Goal: Task Accomplishment & Management: Complete application form

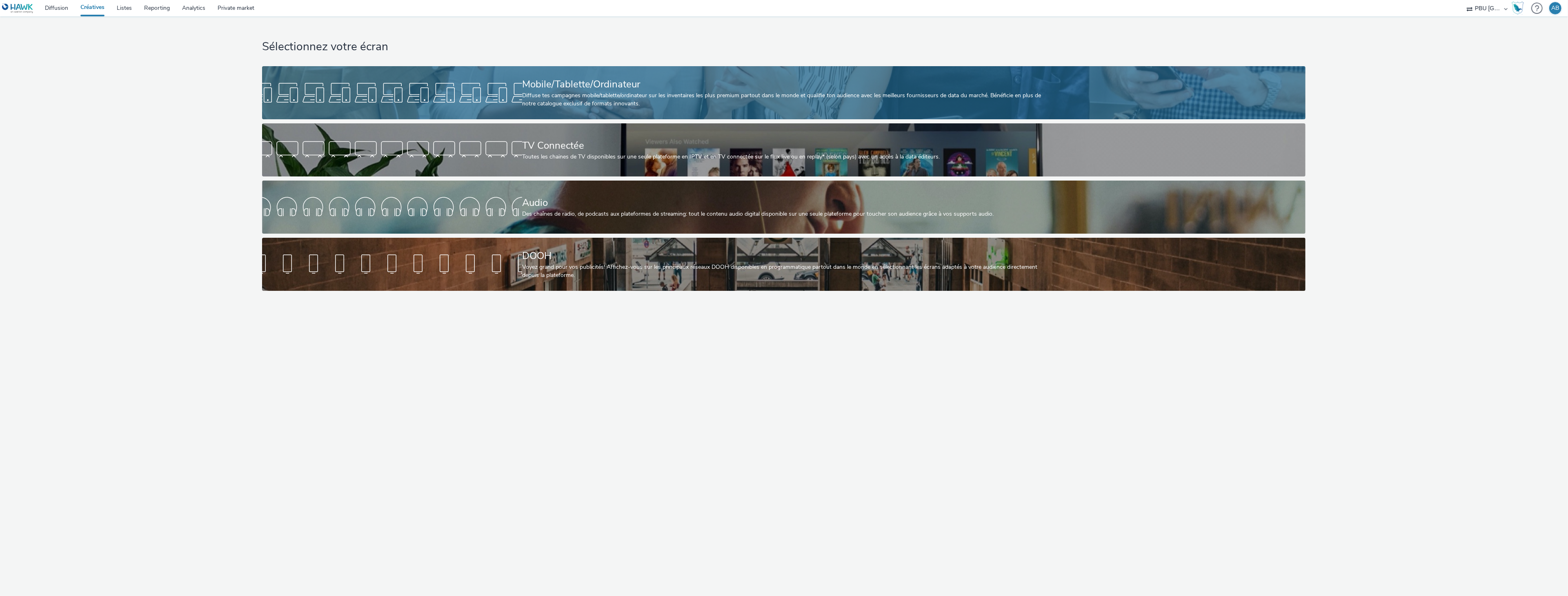
click at [593, 89] on div "Mobile/Tablette/Ordinateur" at bounding box center [782, 85] width 520 height 15
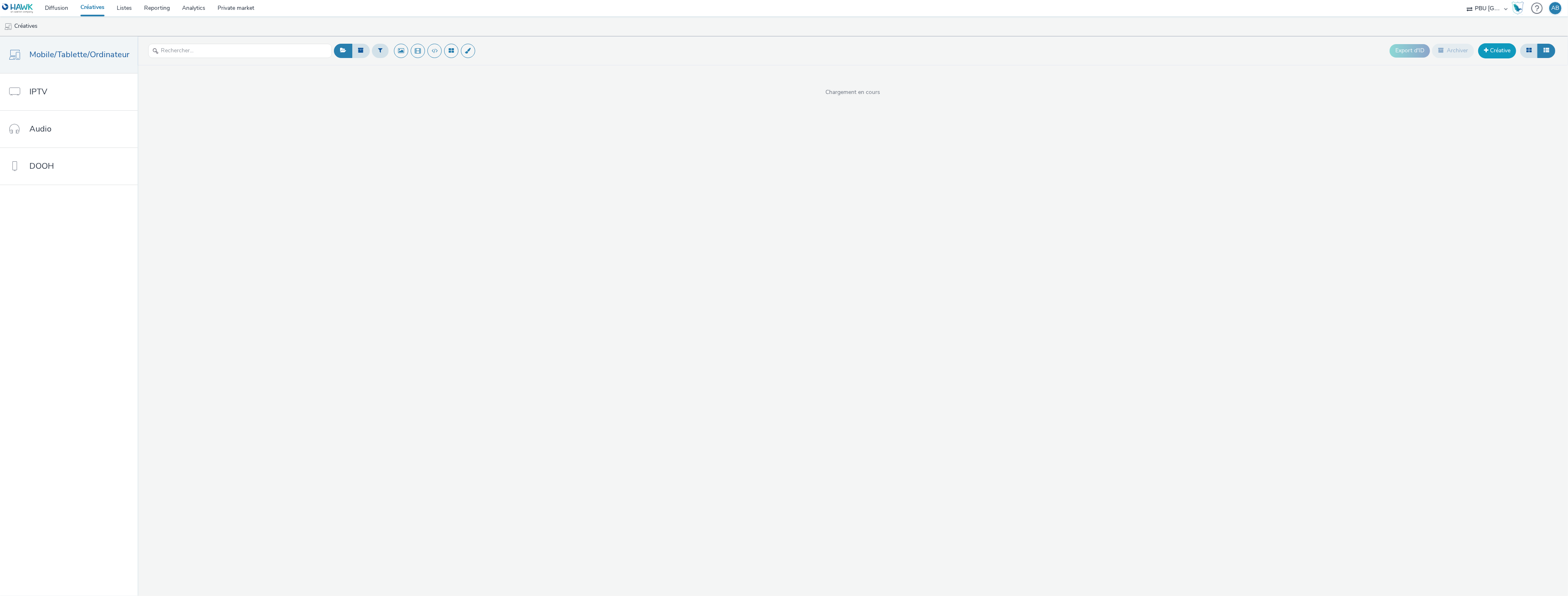
click at [1498, 55] on link "Créative" at bounding box center [1497, 51] width 38 height 15
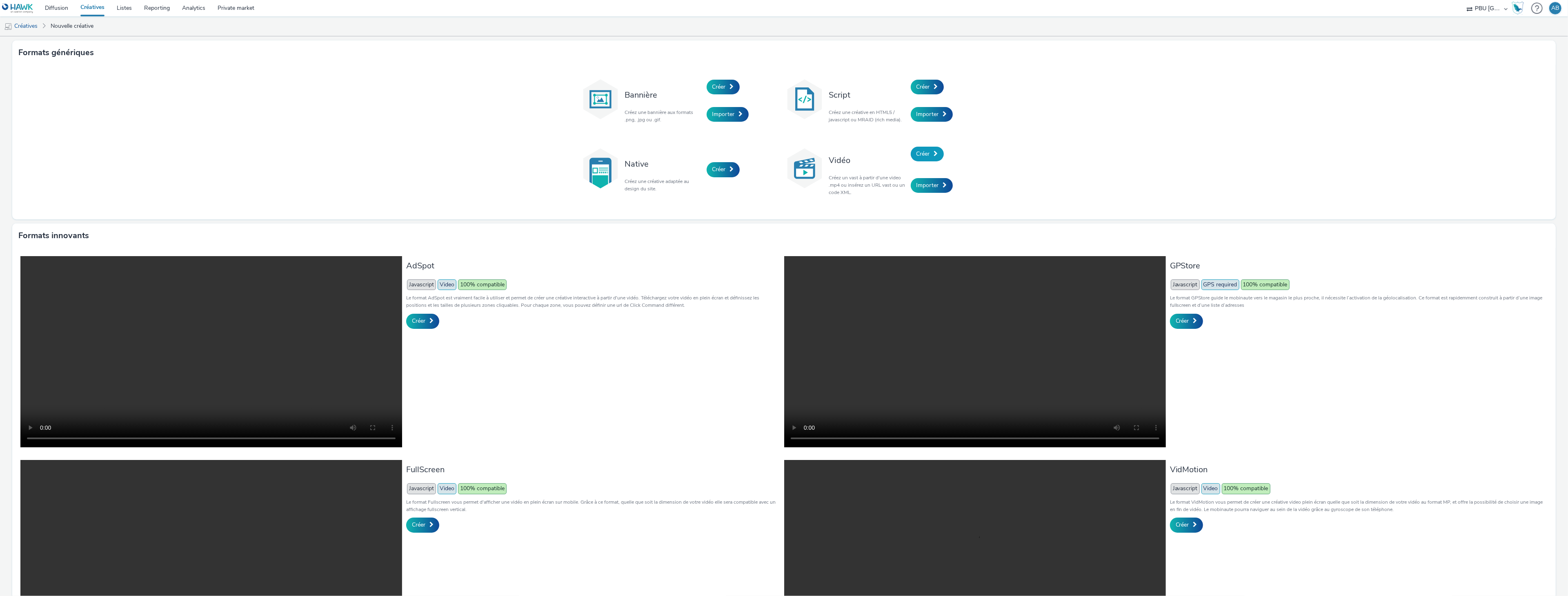
click at [925, 153] on span "Créer" at bounding box center [923, 154] width 14 height 8
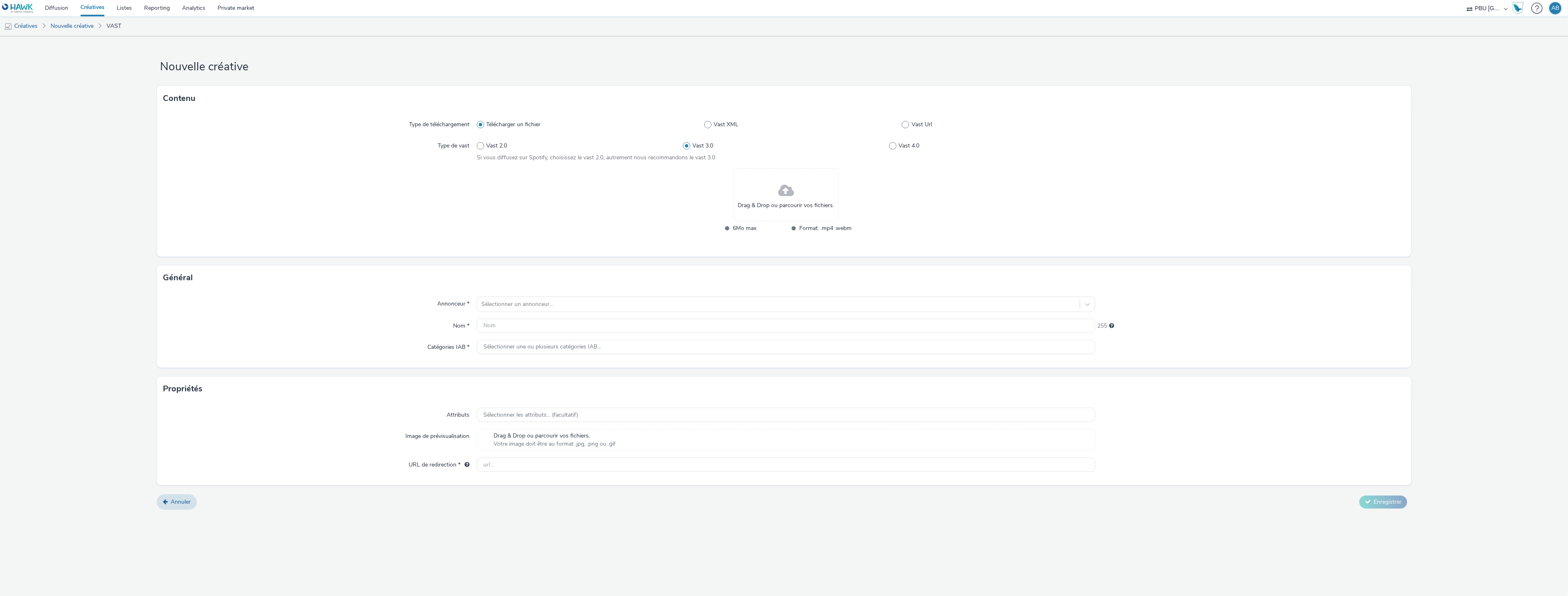
click at [903, 120] on div "Télécharger un fichier Vast XML Vast Url" at bounding box center [786, 124] width 618 height 15
click at [907, 122] on span at bounding box center [905, 124] width 7 height 7
click at [907, 122] on input "Vast Url" at bounding box center [904, 124] width 6 height 6
radio input "false"
radio input "true"
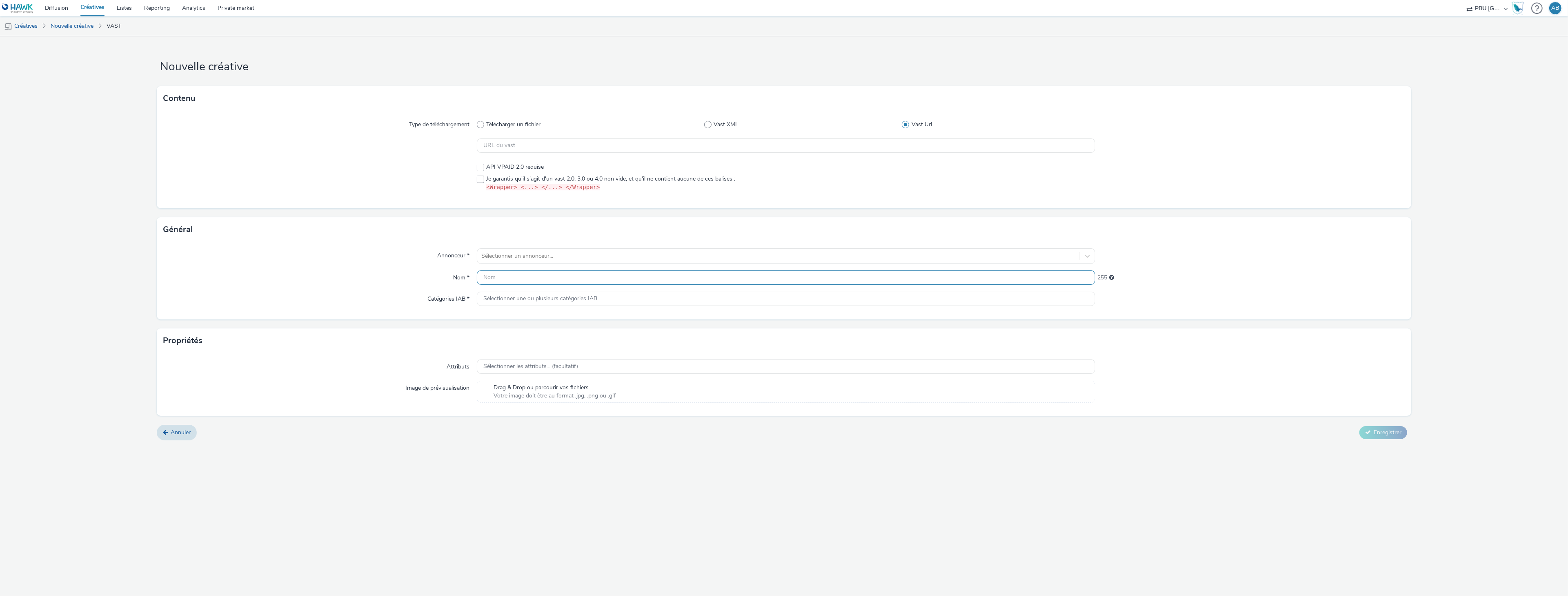
click at [501, 277] on input "text" at bounding box center [786, 278] width 618 height 15
paste input "hawk_video_cpm_video_instream_auction_b2b_mobile_2509_00m10s_de_de_awareness_vi…"
type input "hawk_video_cpm_video_instream_auction_b2b_mobile_2509_00m10s_de_de_awareness_vi…"
click at [514, 254] on div at bounding box center [778, 256] width 594 height 10
click at [518, 275] on span "AXA Global" at bounding box center [531, 279] width 29 height 8
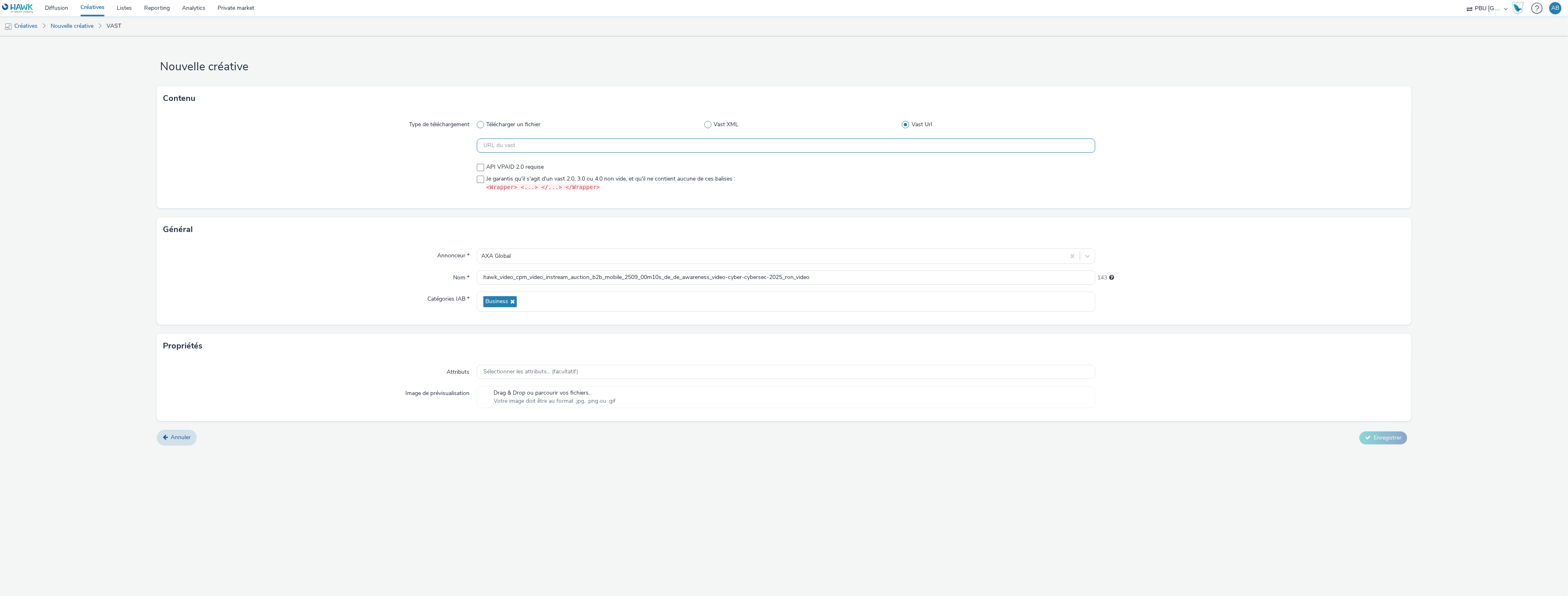
click at [494, 149] on input "text" at bounding box center [786, 145] width 618 height 15
paste input "https://[DOMAIN_NAME]/vast?vastUrl=8xp1s1le-2180079942&xid=axa&yid=hawk&zid=axa…"
type input "https://[DOMAIN_NAME]/vast?vastUrl=8xp1s1le-2180079942&xid=axa&yid=hawk&zid=axa…"
click at [425, 174] on div at bounding box center [320, 177] width 313 height 35
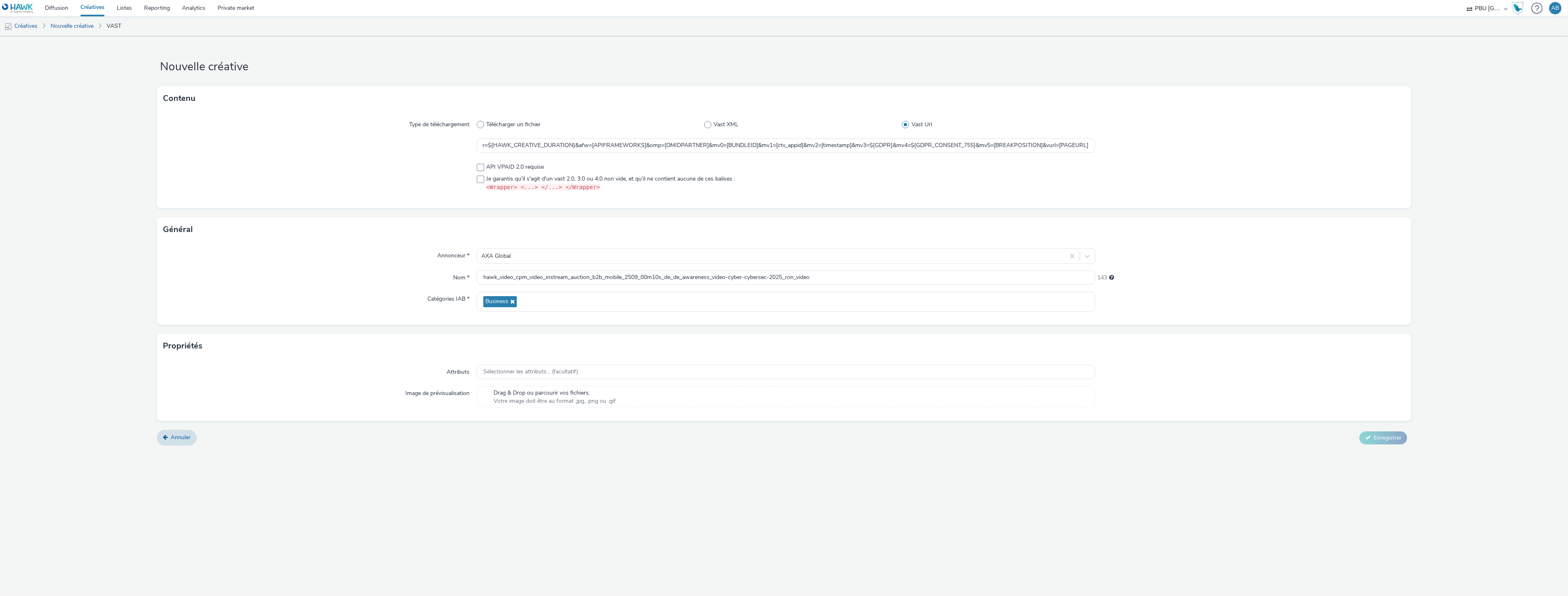
click at [481, 174] on div "API VPAID 2.0 requise Je garantis qu'il s'agit d'un vast 2.0, 3.0 ou 4.0 non vi…" at bounding box center [786, 177] width 618 height 28
click at [479, 181] on span at bounding box center [480, 178] width 7 height 7
checkbox input "true"
click at [1390, 436] on span "Enregistrer" at bounding box center [1387, 438] width 27 height 8
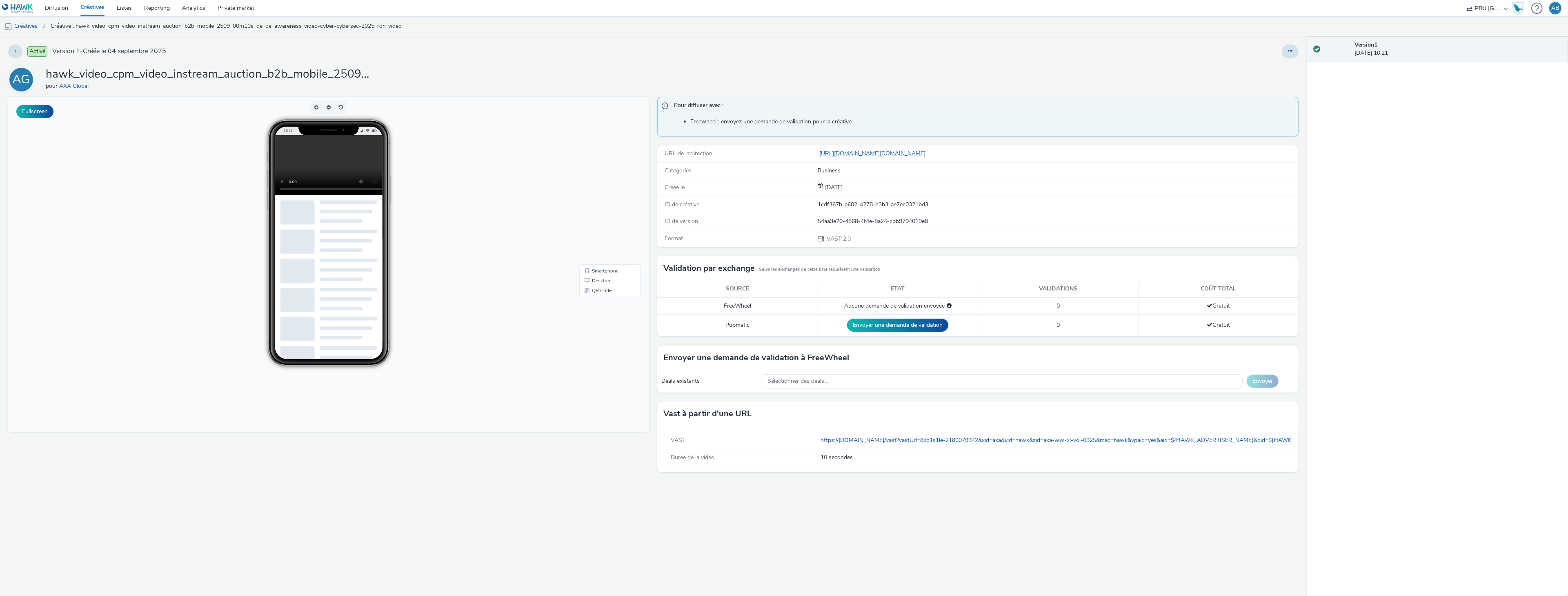
click at [929, 153] on link "[URL][DOMAIN_NAME][DOMAIN_NAME]" at bounding box center [874, 153] width 111 height 8
click at [111, 26] on link "Créative : hawk_video_cpm_video_instream_auction_b2b_mobile_2509_00m10s_de_de_a…" at bounding box center [226, 26] width 359 height 19
click at [38, 26] on link "Créatives" at bounding box center [21, 26] width 42 height 19
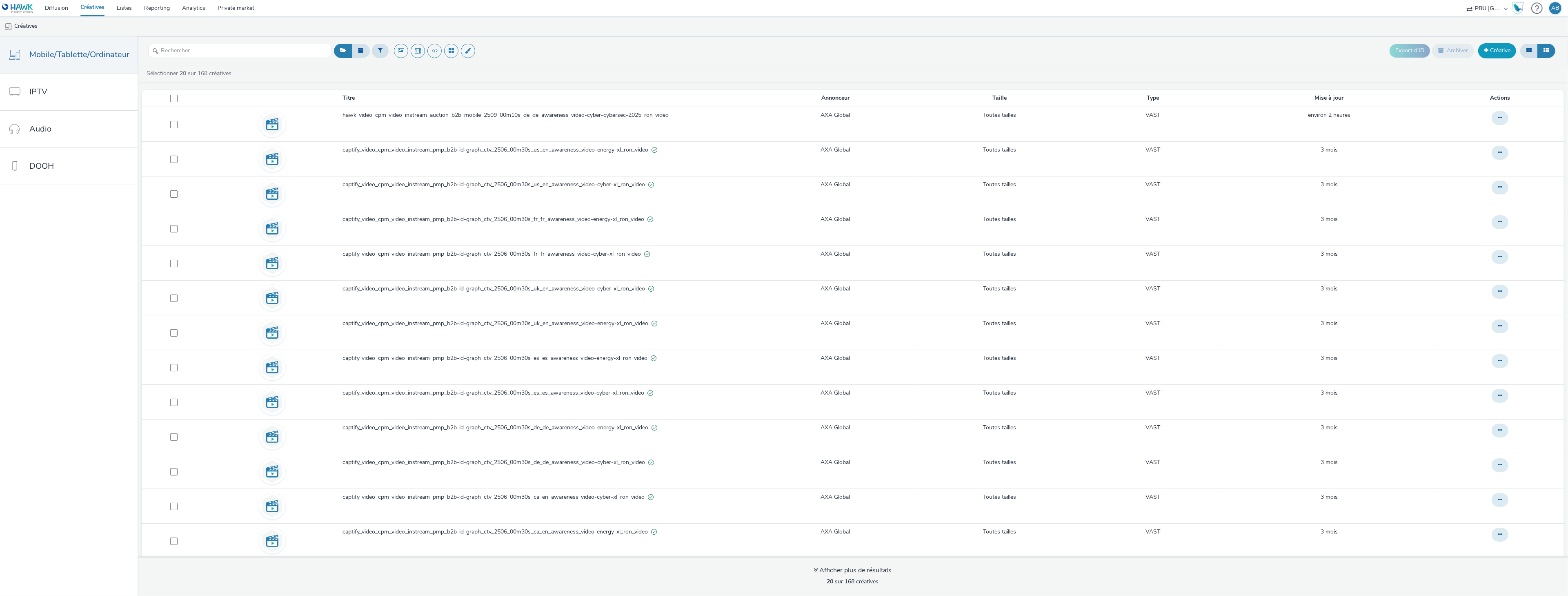
click at [1502, 48] on link "Créative" at bounding box center [1497, 51] width 38 height 15
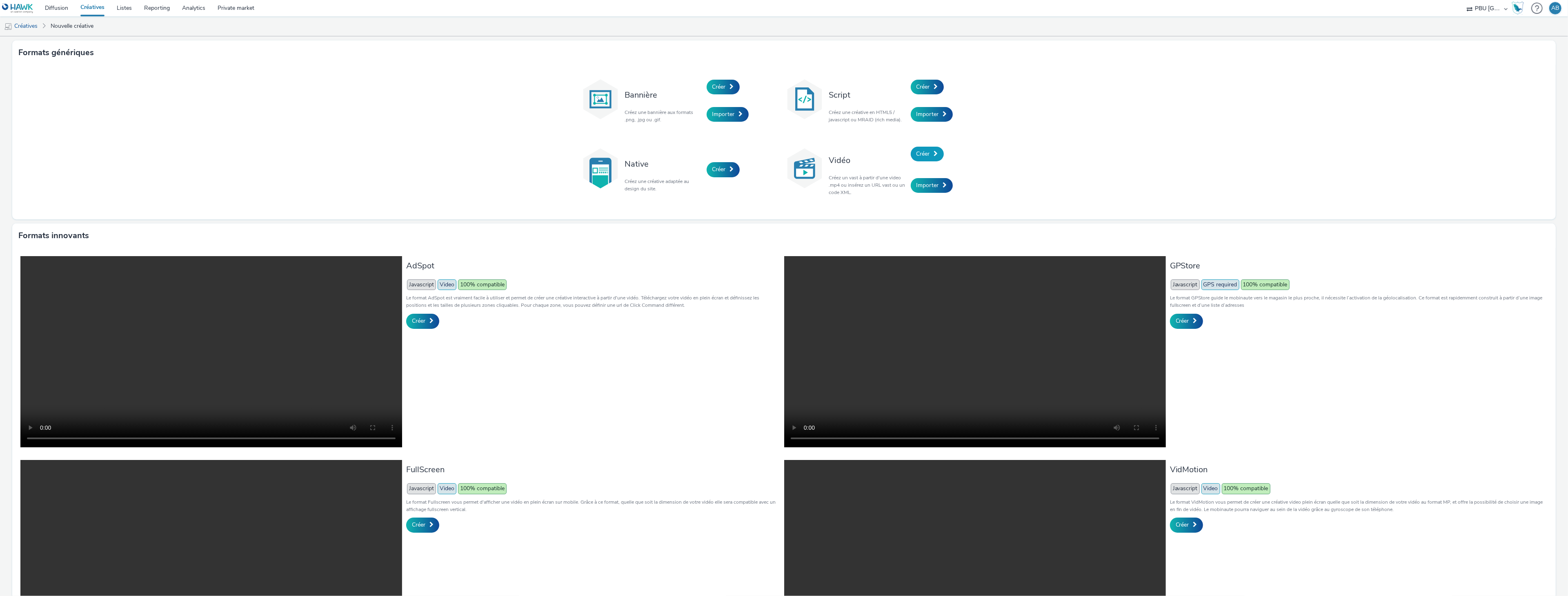
click at [929, 155] on span "Créer" at bounding box center [923, 154] width 14 height 8
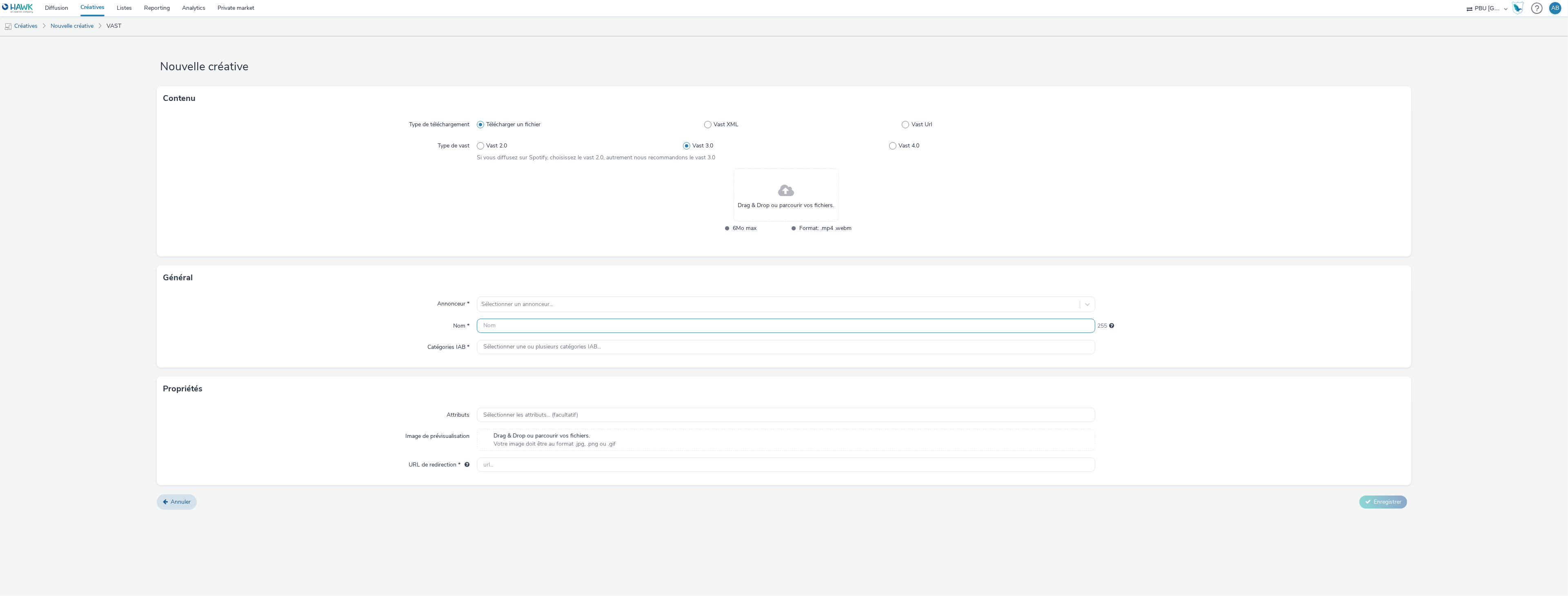
click at [508, 327] on input "text" at bounding box center [786, 325] width 618 height 15
paste input "hawk_video_cpm_video_instream_auction_b2b_mobile_2509_00m10s_uk_en_awareness_vi…"
type input "hawk_video_cpm_video_instream_auction_b2b_mobile_2509_00m10s_uk_en_awareness_vi…"
click at [509, 349] on span "Sélectionner une ou plusieurs catégories IAB..." at bounding box center [543, 346] width 118 height 7
click at [513, 305] on div at bounding box center [778, 304] width 594 height 10
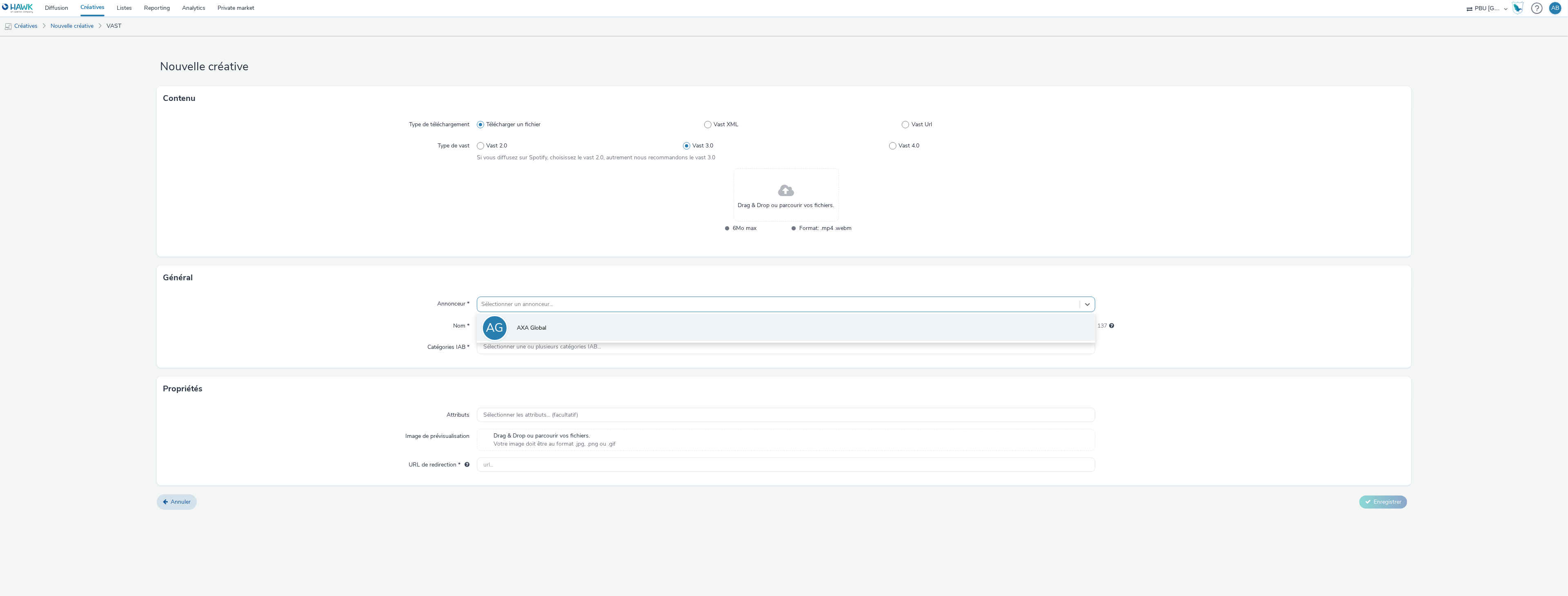
click at [520, 324] on li "AG AXA Global" at bounding box center [786, 327] width 618 height 27
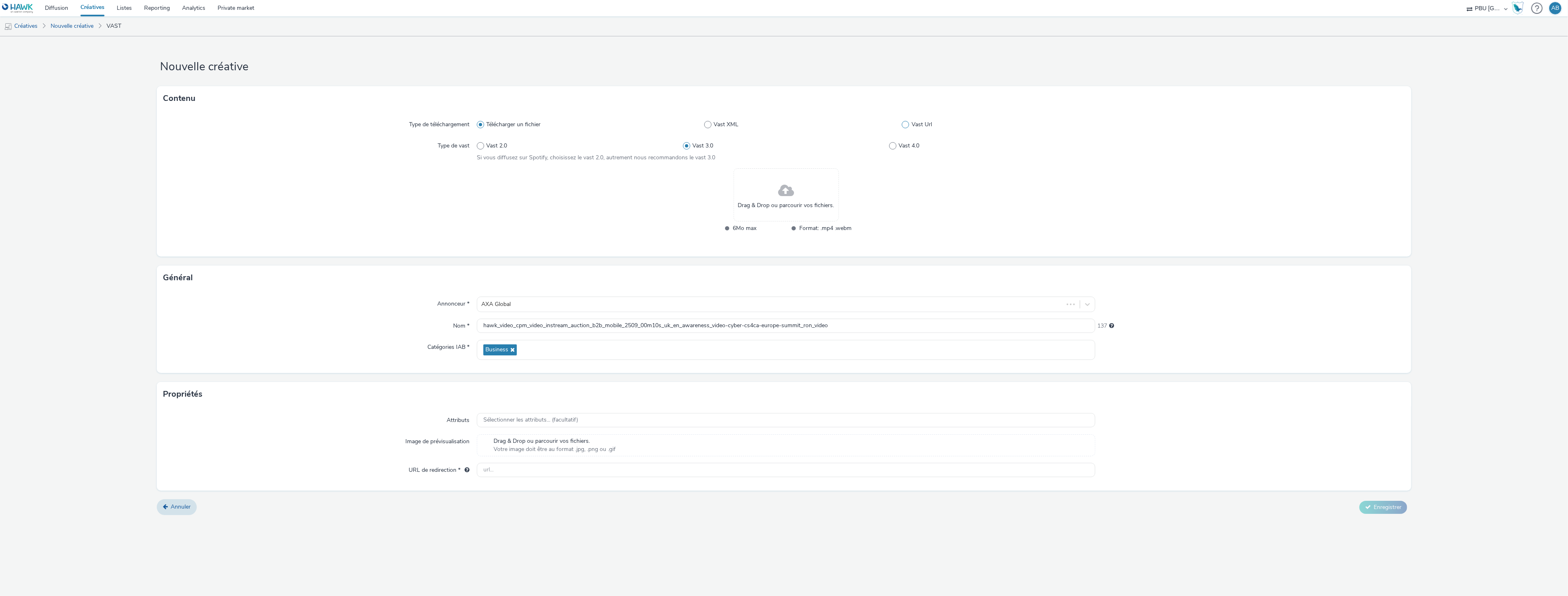
click at [909, 124] on span at bounding box center [905, 124] width 7 height 7
click at [907, 124] on input "Vast Url" at bounding box center [904, 124] width 6 height 6
radio input "false"
radio input "true"
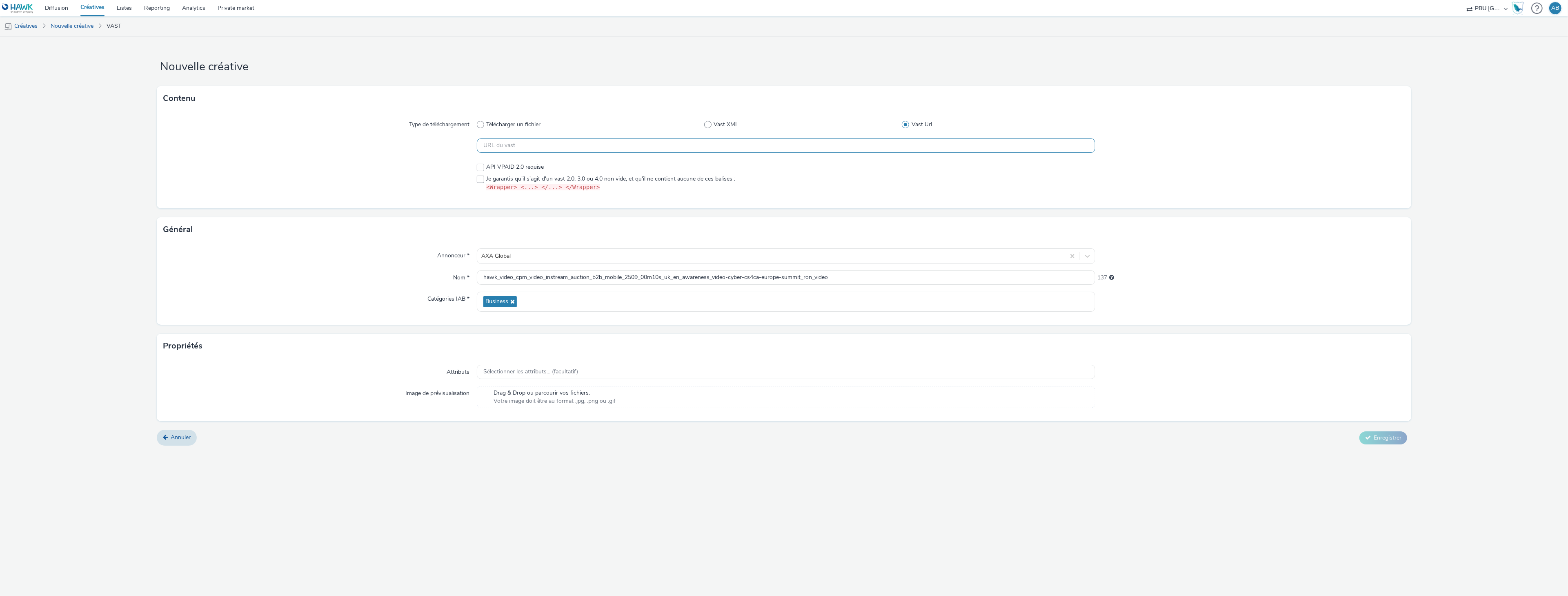
click at [532, 141] on input "text" at bounding box center [786, 145] width 618 height 15
paste input "https://[DOMAIN_NAME]/vast?vastUrl=qh0jo8da1155104985&xid=axa&yid=hawk&zid=axa-…"
type input "https://[DOMAIN_NAME]/vast?vastUrl=qh0jo8da1155104985&xid=axa&yid=hawk&zid=axa-…"
click at [398, 191] on div at bounding box center [320, 177] width 313 height 35
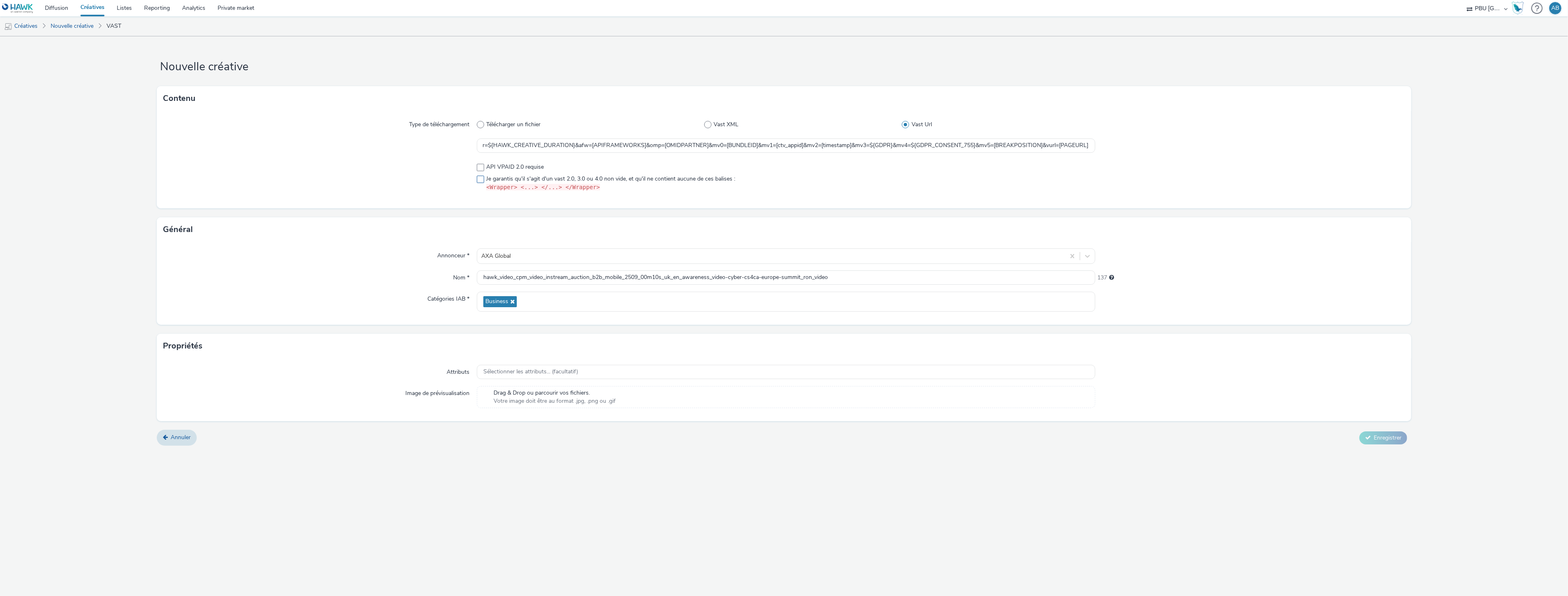
click at [482, 183] on span at bounding box center [480, 178] width 7 height 7
checkbox input "true"
click at [1383, 439] on span "Enregistrer" at bounding box center [1387, 438] width 27 height 8
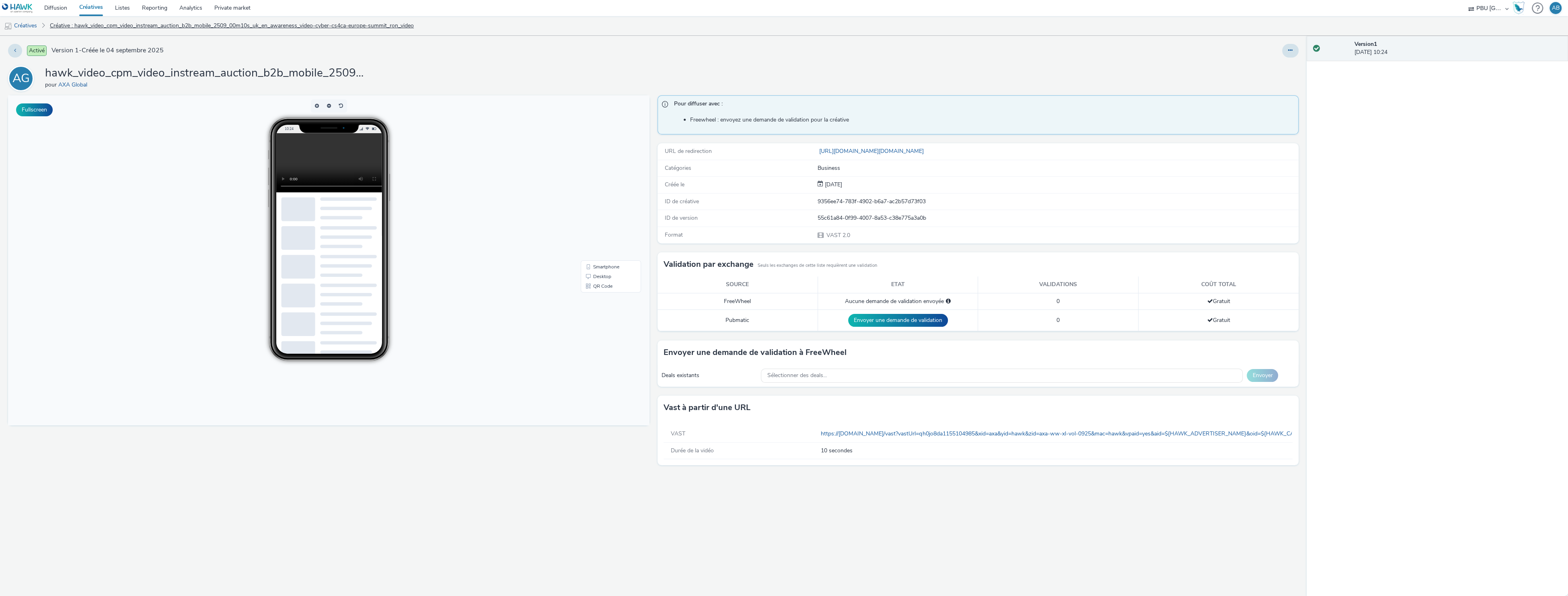
click at [61, 26] on link "Créative : hawk_video_cpm_video_instream_auction_b2b_mobile_2509_00m10s_uk_en_a…" at bounding box center [232, 25] width 372 height 19
click at [35, 24] on link "Créatives" at bounding box center [21, 25] width 41 height 19
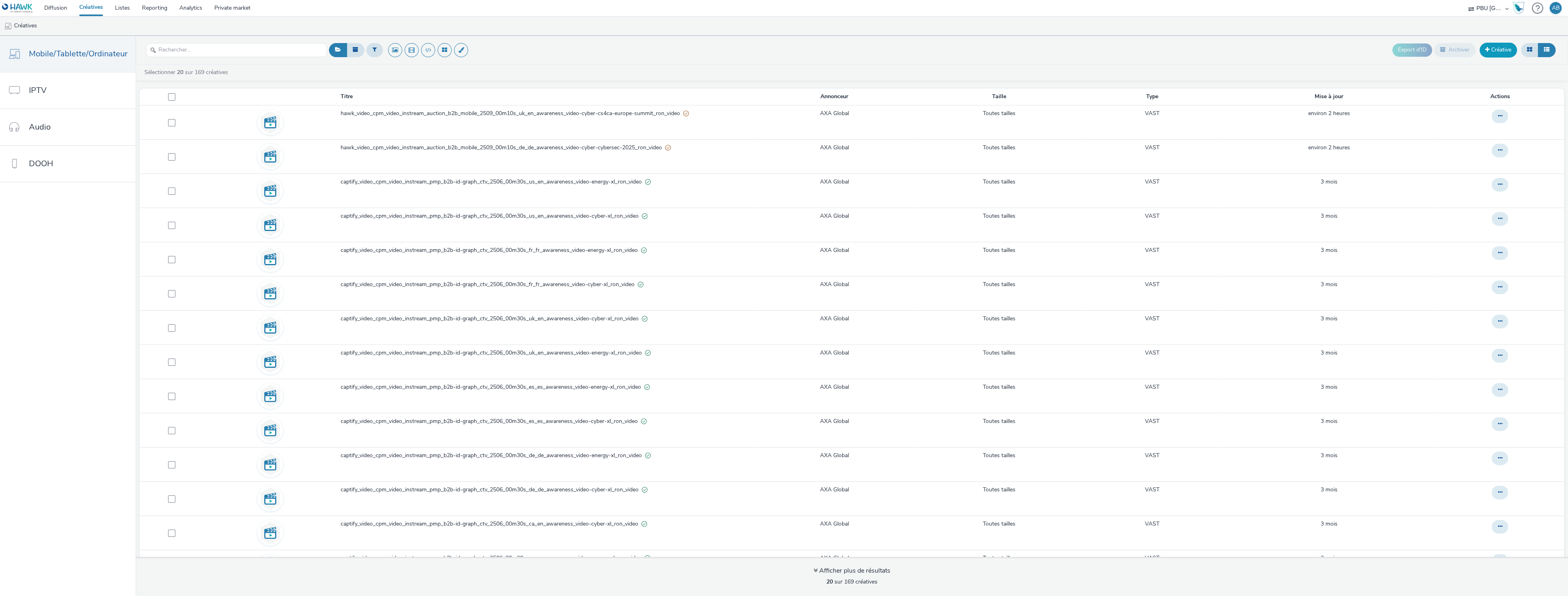
click at [1488, 50] on span at bounding box center [1488, 49] width 5 height 6
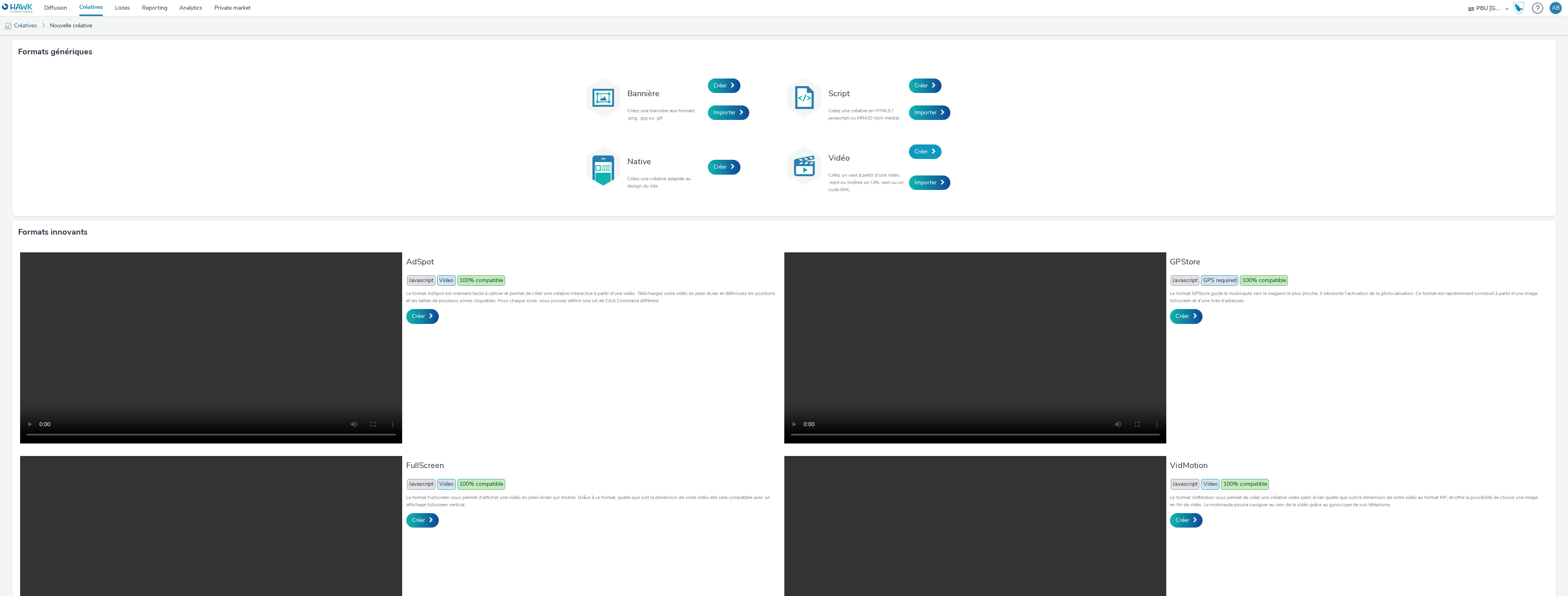
click at [920, 157] on link "Créer" at bounding box center [925, 152] width 33 height 14
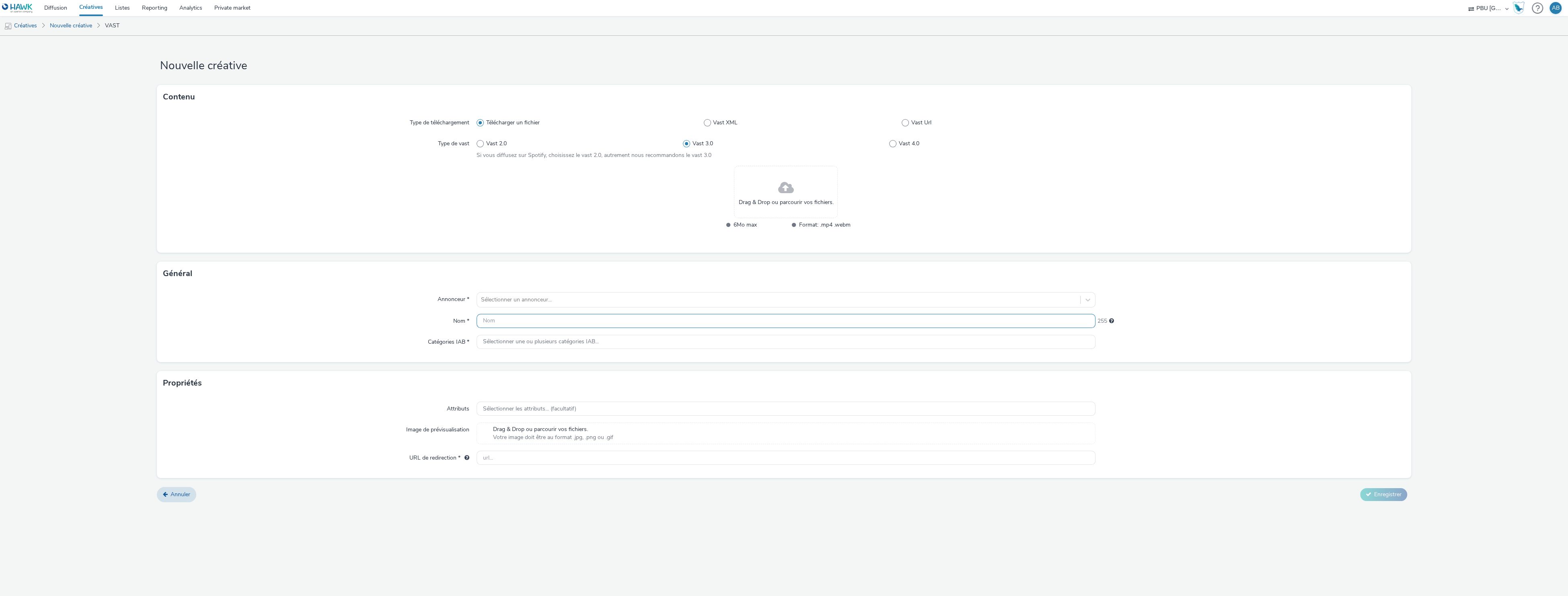
click at [501, 322] on input "text" at bounding box center [786, 321] width 619 height 14
paste input "hawk_video_cpm_video_instream_auction_b2b_mobile_2509_00m10s_uk_en_awareness_vi…"
type input "hawk_video_cpm_video_instream_auction_b2b_mobile_2509_00m10s_uk_en_awareness_vi…"
click at [519, 301] on div at bounding box center [779, 300] width 595 height 10
click at [527, 324] on span "AXA Global" at bounding box center [531, 323] width 29 height 8
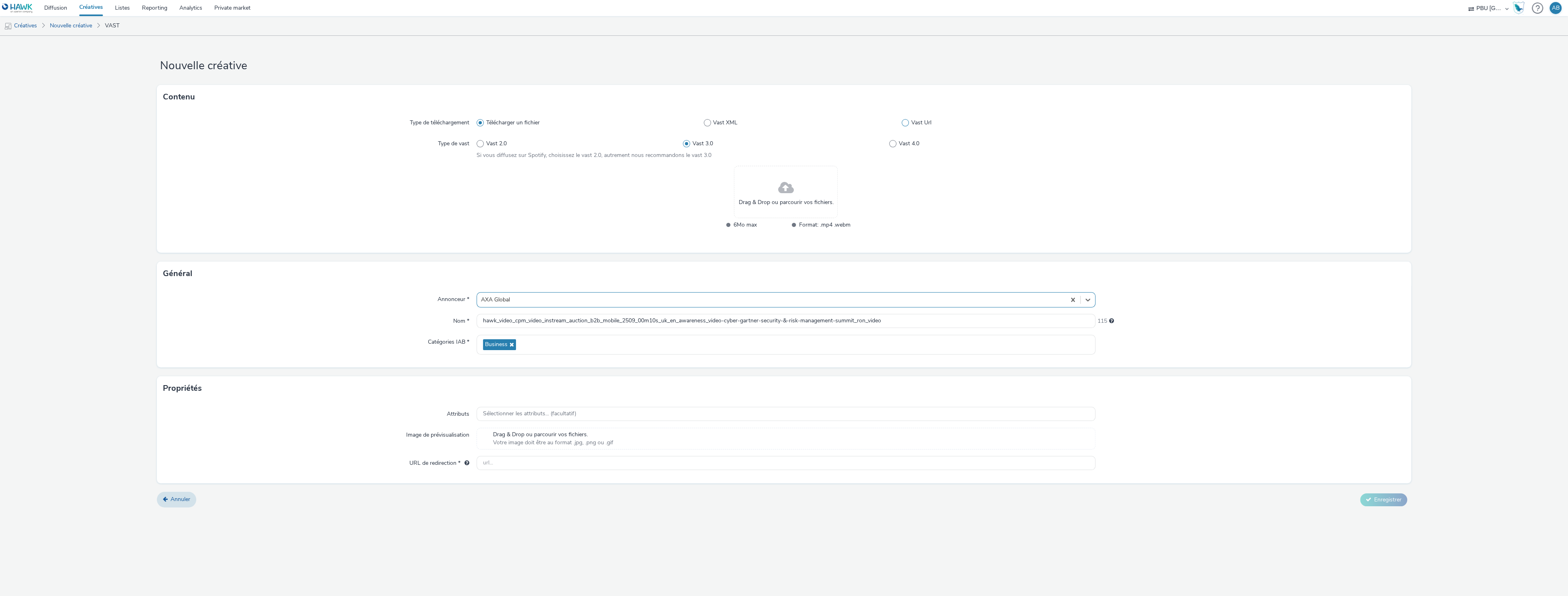
click at [905, 123] on span at bounding box center [905, 123] width 7 height 7
click at [905, 123] on input "Vast Url" at bounding box center [905, 123] width 6 height 6
radio input "false"
radio input "true"
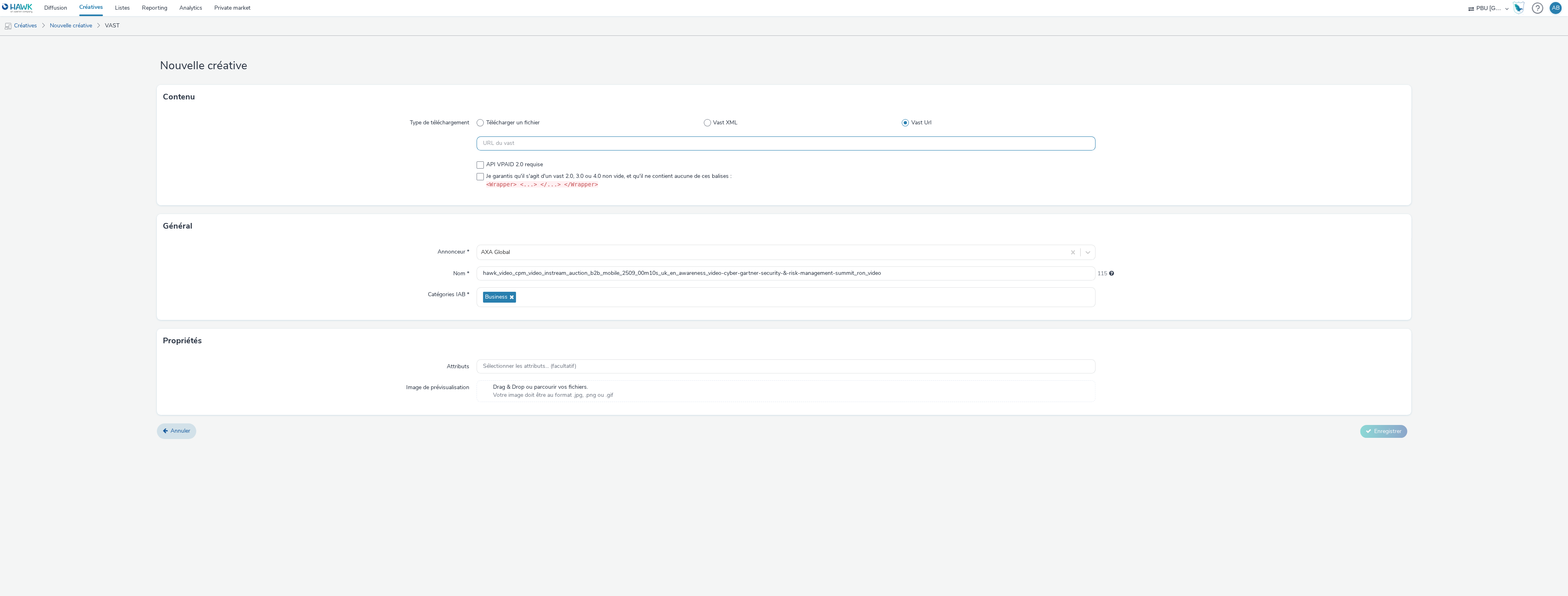
click at [512, 139] on input "text" at bounding box center [786, 143] width 619 height 14
paste input "https://[DOMAIN_NAME]/vast?vastUrl=8pq5l0zw6601110271&xid=axa&yid=hawk&zid=axa-…"
type input "https://[DOMAIN_NAME]/vast?vastUrl=8pq5l0zw6601110271&xid=axa&yid=hawk&zid=axa-…"
click at [481, 175] on span at bounding box center [480, 176] width 7 height 7
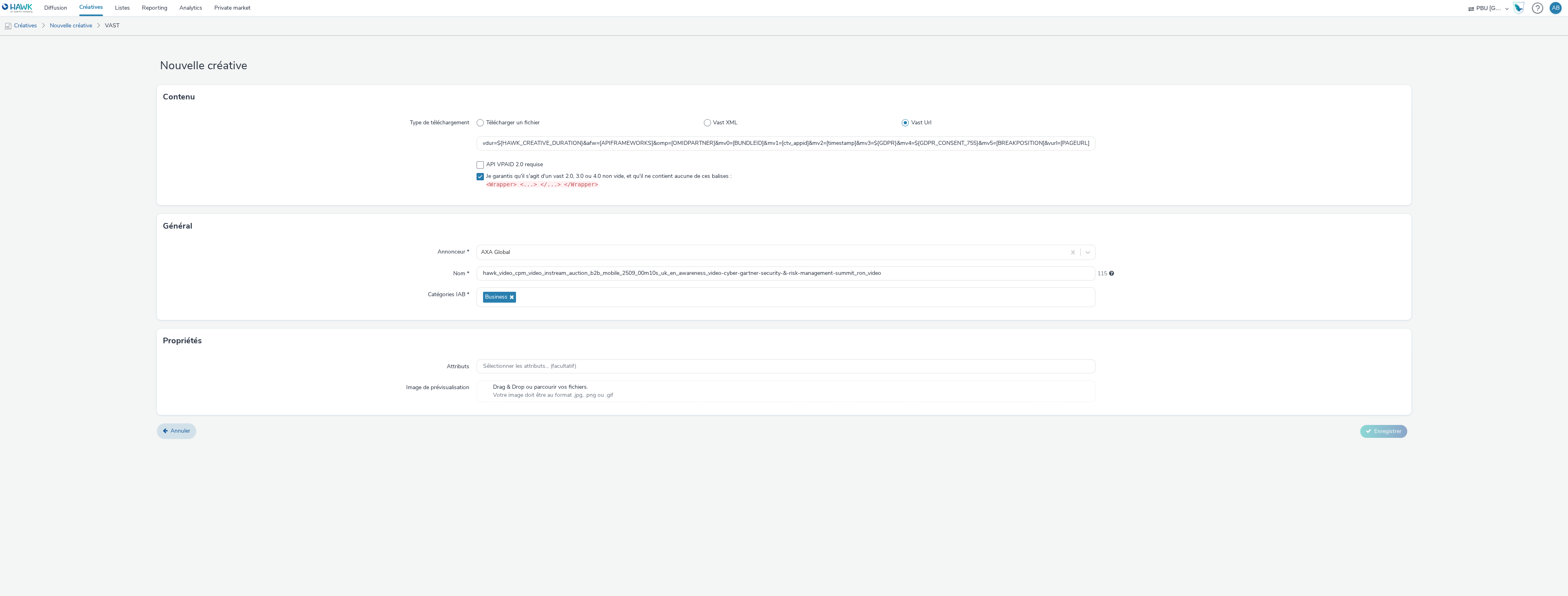
checkbox input "true"
click at [1042, 473] on div "Nouvelle créative Contenu Type de téléchargement Télécharger un fichier Vast XM…" at bounding box center [784, 316] width 1568 height 560
click at [1397, 432] on span "Enregistrer" at bounding box center [1388, 431] width 27 height 8
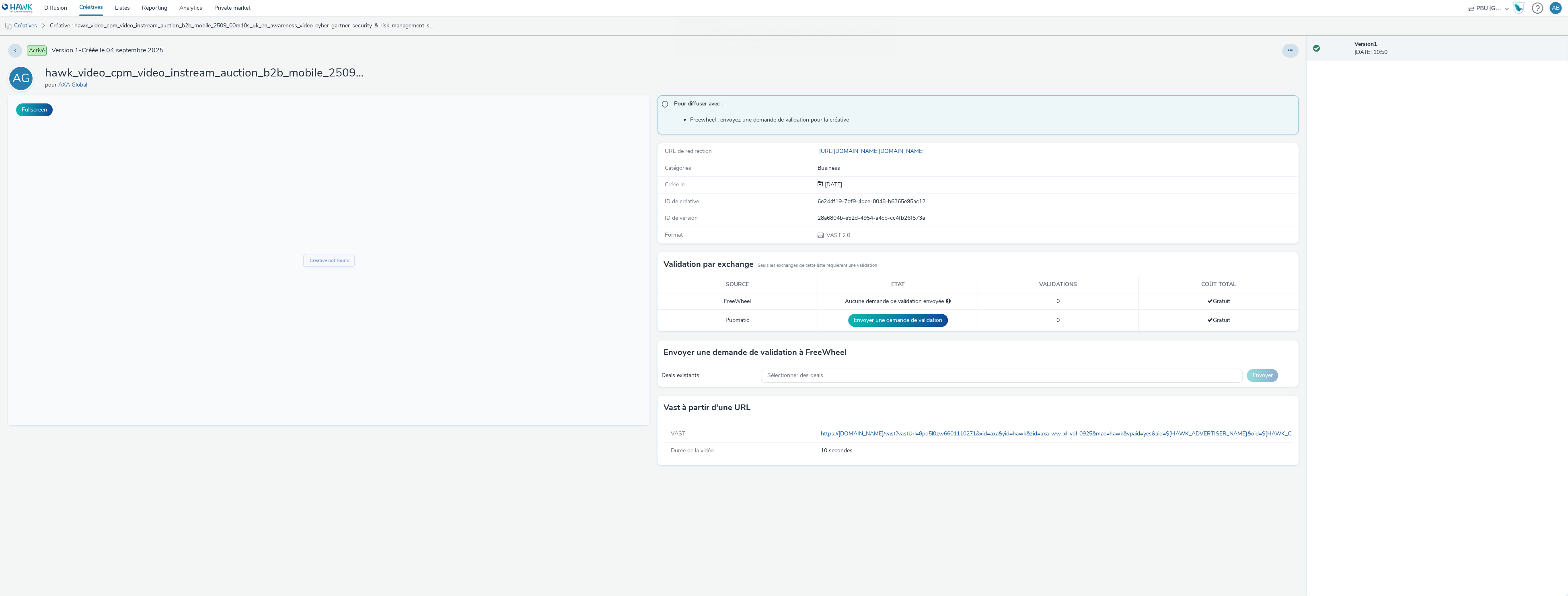
click at [90, 9] on link "Créatives" at bounding box center [91, 8] width 36 height 16
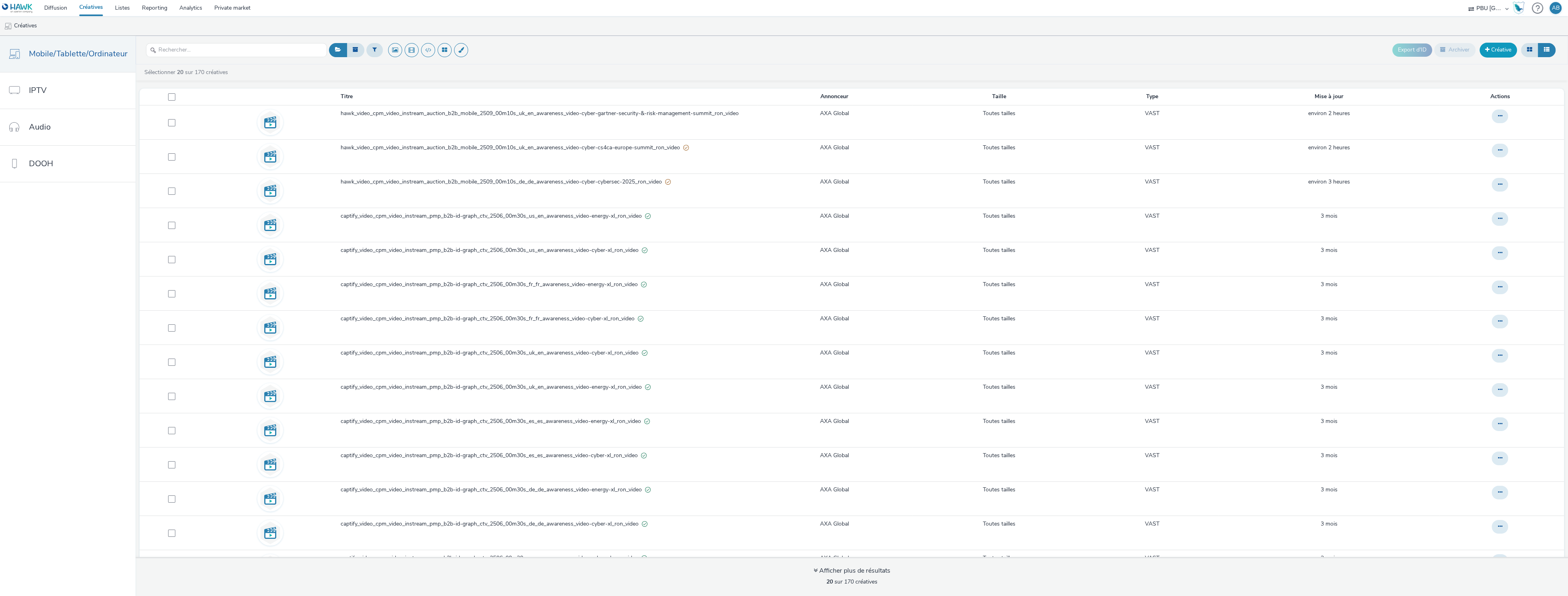
click at [1500, 52] on link "Créative" at bounding box center [1498, 50] width 37 height 14
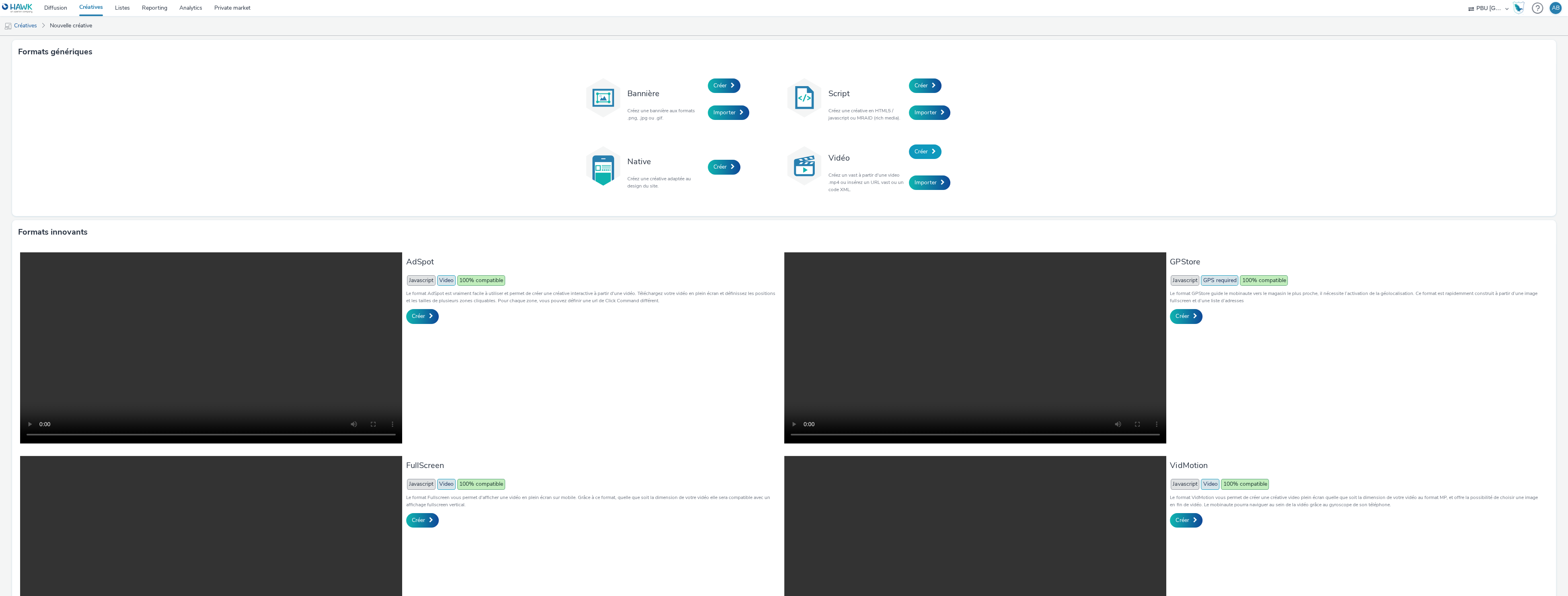
click at [931, 150] on link "Créer" at bounding box center [925, 152] width 33 height 14
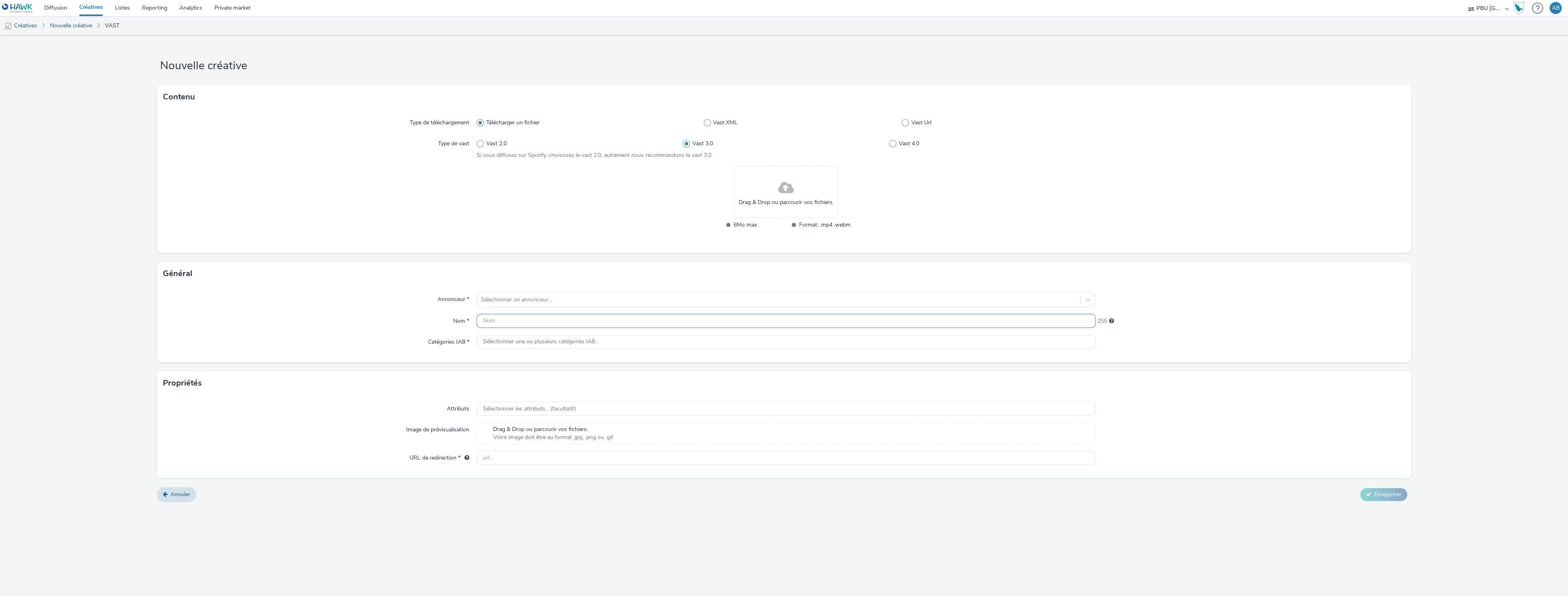
click at [496, 320] on input "text" at bounding box center [786, 321] width 619 height 14
paste input "hawk_video_cpm_video_instream_auction_b2b_mobile_2509_00m10s_us_en_awareness_vi…"
type input "hawk_video_cpm_video_instream_auction_b2b_mobile_2509_00m10s_us_en_awareness_vi…"
